Goal: Information Seeking & Learning: Learn about a topic

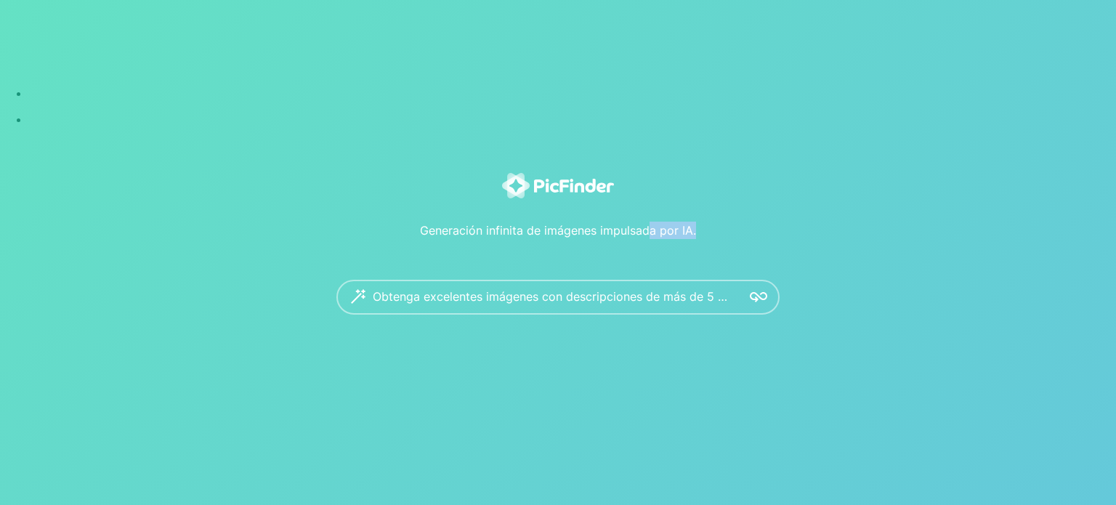
drag, startPoint x: 733, startPoint y: 231, endPoint x: 649, endPoint y: 231, distance: 83.5
click at [649, 231] on div "Generación infinita de imágenes impulsada por IA." at bounding box center [557, 220] width 901 height 38
drag, startPoint x: 416, startPoint y: 231, endPoint x: 715, endPoint y: 230, distance: 298.5
click at [715, 230] on div "Generación infinita de imágenes impulsada por IA." at bounding box center [557, 220] width 901 height 38
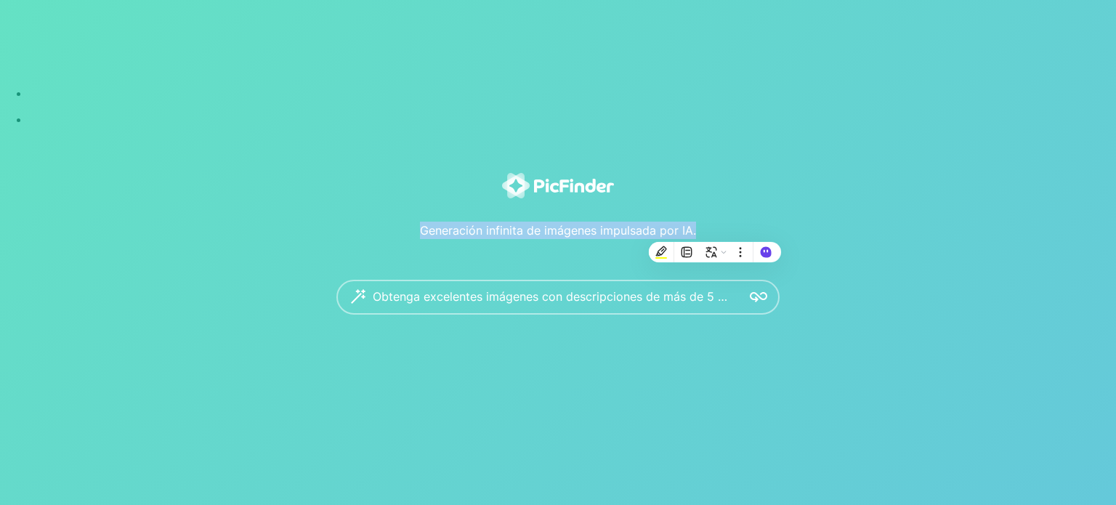
copy font "Generación infinita de imágenes impulsada por IA."
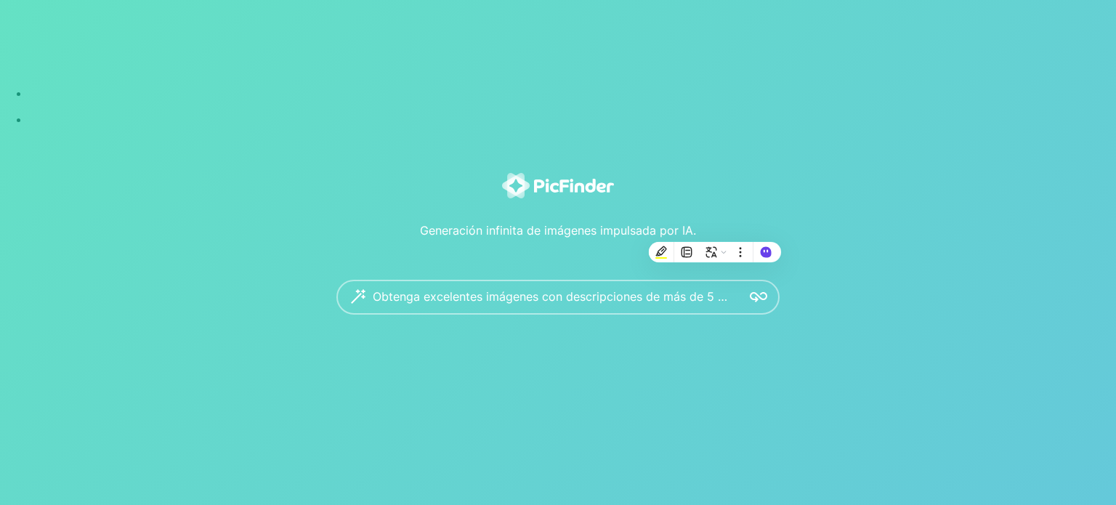
click at [412, 124] on div "Generación infinita de imágenes impulsada por IA. Obtenga excelentes imágenes c…" at bounding box center [558, 252] width 1116 height 505
drag, startPoint x: 970, startPoint y: 174, endPoint x: 720, endPoint y: 129, distance: 253.3
click at [720, 129] on div "Generación infinita de imágenes impulsada por IA. Obtenga excelentes imágenes c…" at bounding box center [558, 252] width 1116 height 505
